Goal: Download file/media

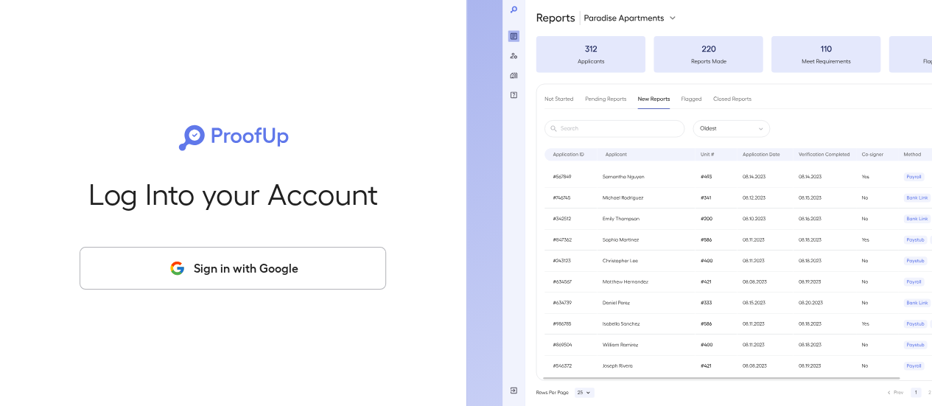
click at [231, 265] on button "Sign in with Google" at bounding box center [233, 268] width 307 height 43
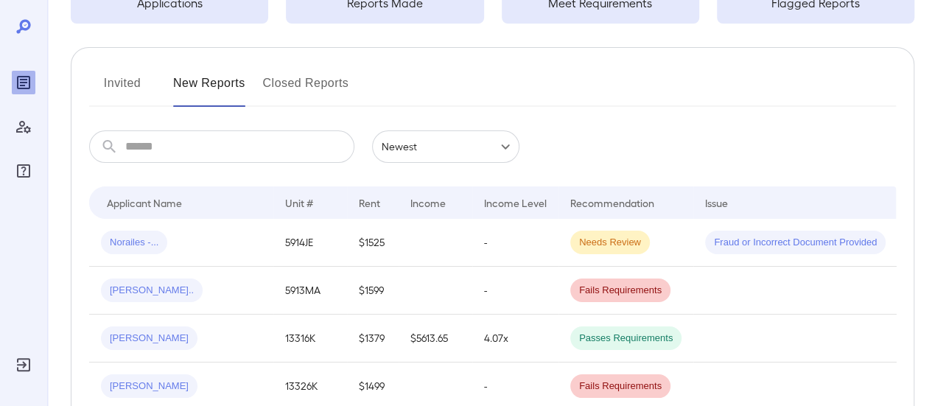
scroll to position [147, 0]
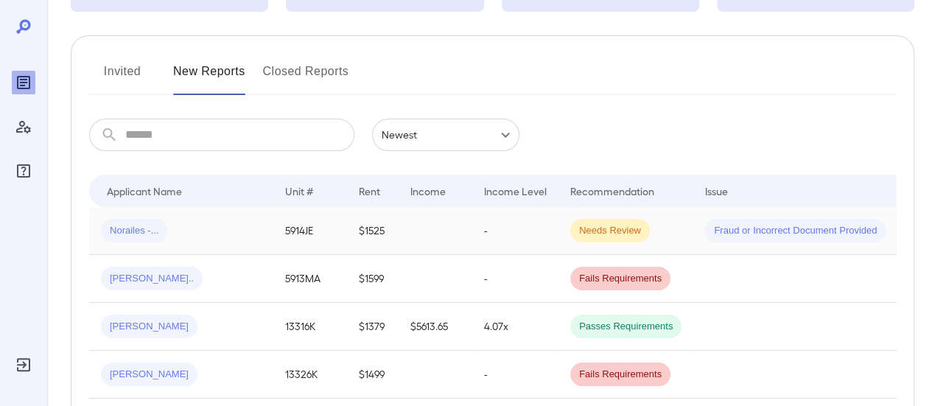
click at [217, 229] on div "Norailes -..." at bounding box center [181, 231] width 161 height 24
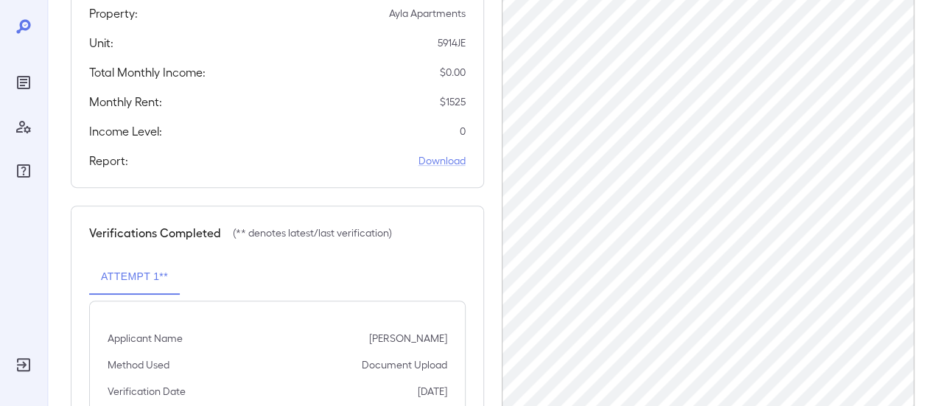
scroll to position [295, 0]
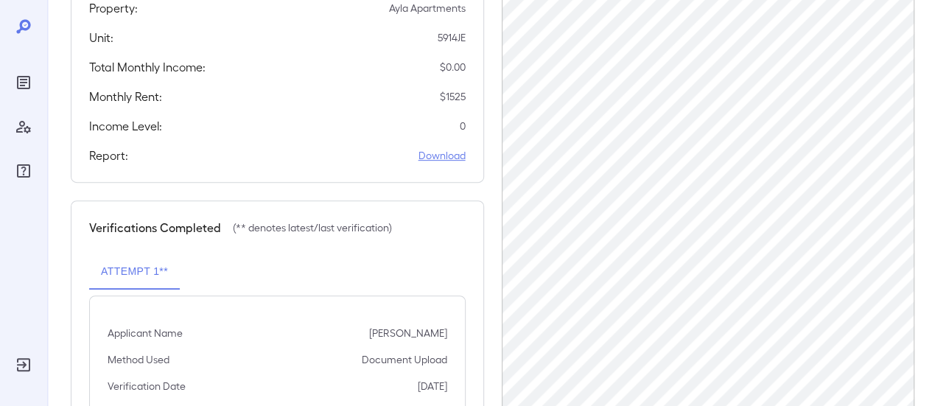
click at [455, 155] on link "Download" at bounding box center [442, 155] width 47 height 15
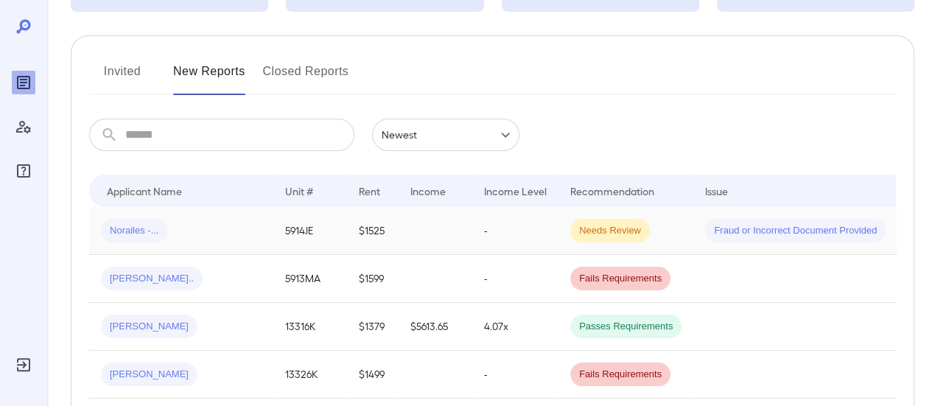
scroll to position [221, 0]
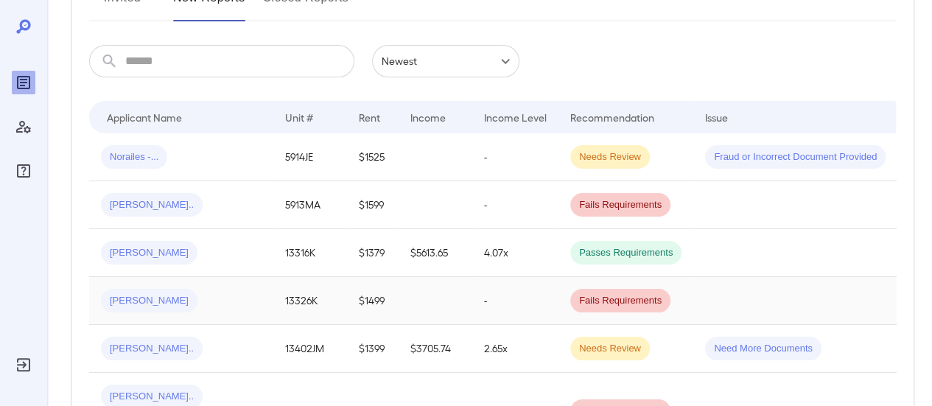
click at [244, 302] on div "[PERSON_NAME]" at bounding box center [181, 301] width 161 height 24
